Goal: Task Accomplishment & Management: Complete application form

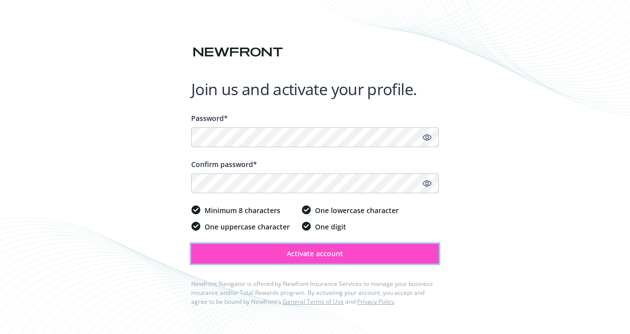
click at [299, 258] on span "Activate account" at bounding box center [315, 253] width 56 height 9
